Goal: Task Accomplishment & Management: Manage account settings

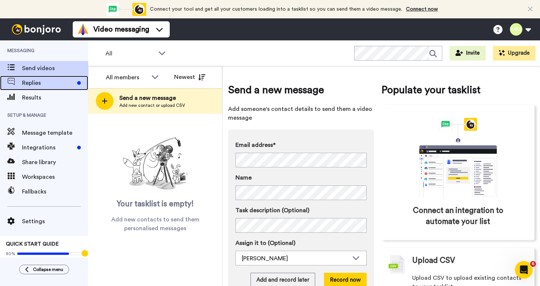
click at [30, 83] on span "Replies" at bounding box center [48, 83] width 52 height 9
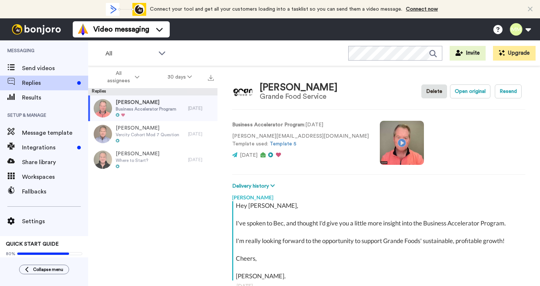
type textarea "x"
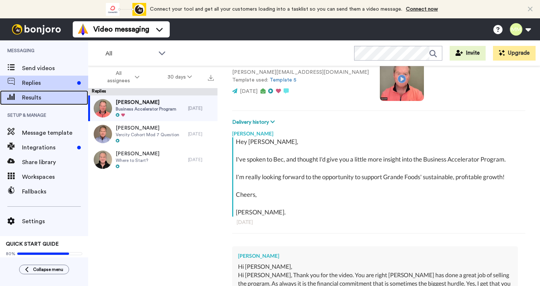
click at [40, 100] on span "Results" at bounding box center [55, 97] width 66 height 9
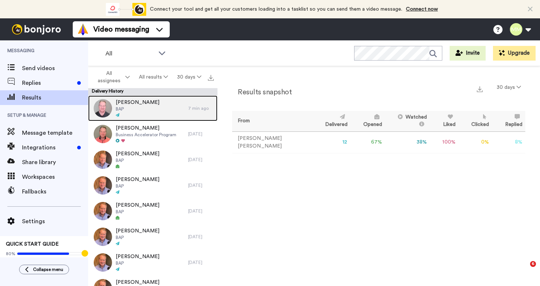
click at [161, 104] on div "Natalie Bell BAP" at bounding box center [138, 109] width 100 height 26
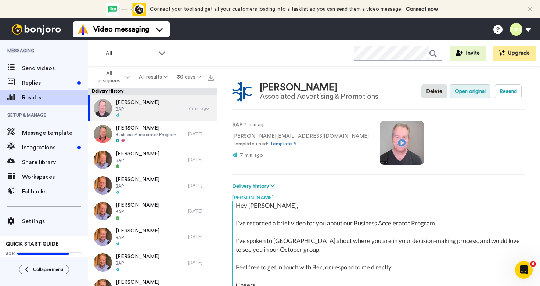
click at [469, 90] on button "Open original" at bounding box center [470, 91] width 40 height 14
type textarea "x"
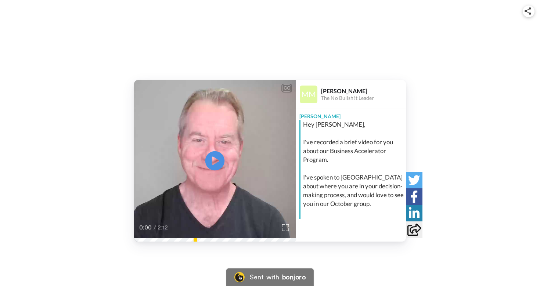
click at [213, 165] on icon at bounding box center [214, 160] width 19 height 19
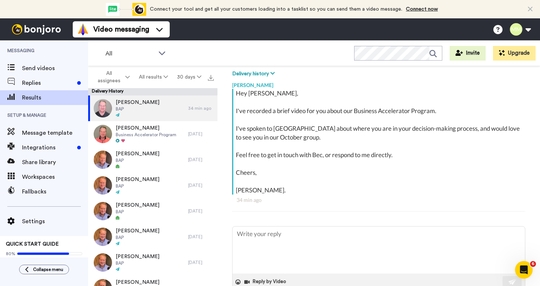
type textarea "x"
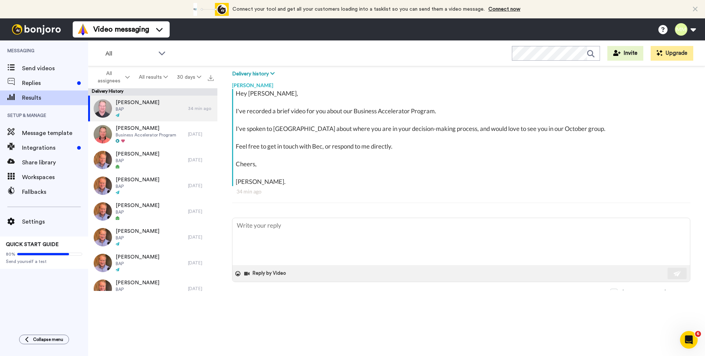
scroll to position [75, 0]
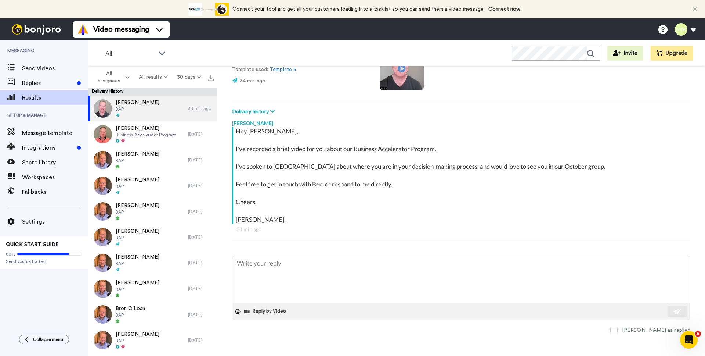
type textarea "x"
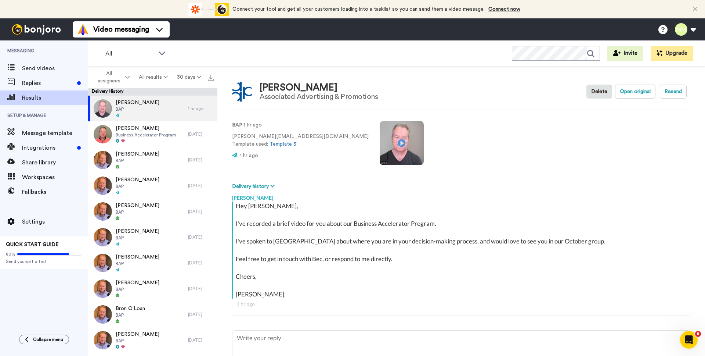
type textarea "x"
